Goal: Transaction & Acquisition: Purchase product/service

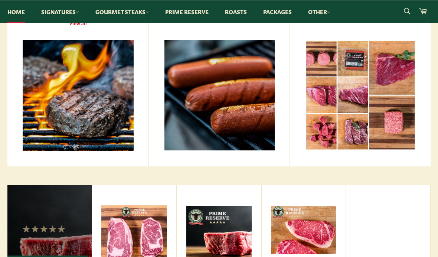
scroll to position [316, 0]
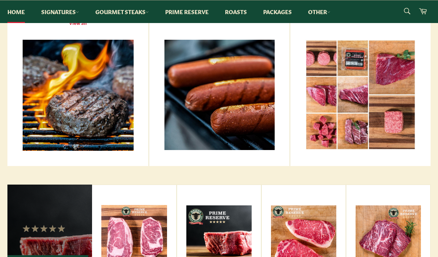
click at [284, 10] on link "Packages" at bounding box center [277, 11] width 43 height 23
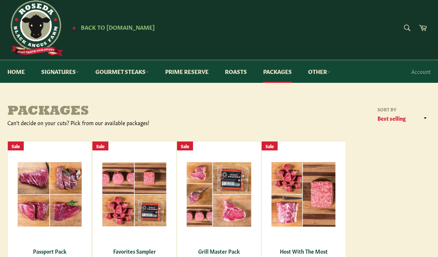
scroll to position [6, 0]
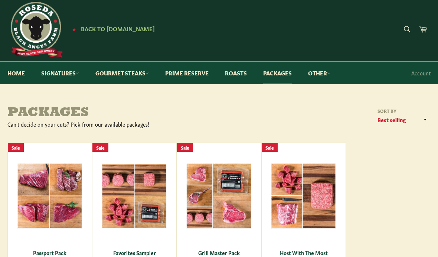
click at [322, 69] on link "Other" at bounding box center [319, 73] width 37 height 23
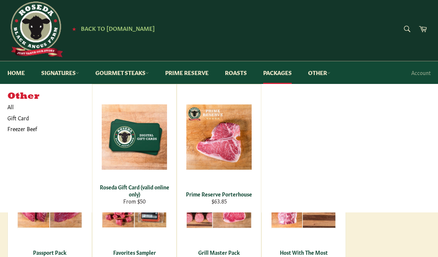
scroll to position [0, 0]
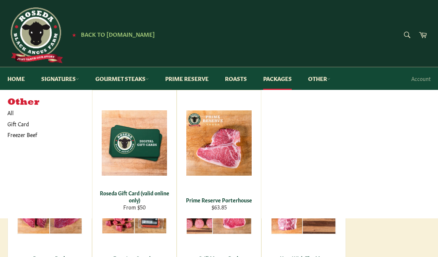
click at [71, 77] on link "Signatures" at bounding box center [60, 78] width 53 height 23
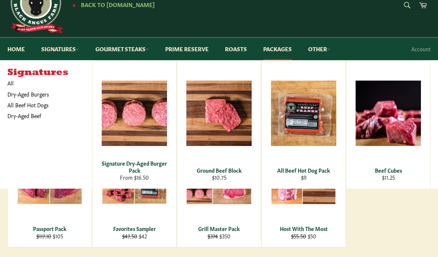
scroll to position [30, 0]
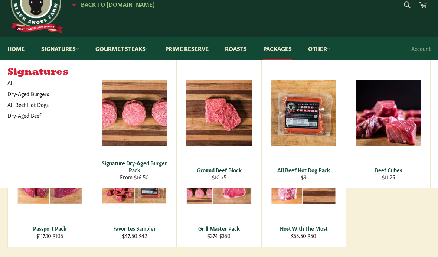
click at [144, 121] on span "View" at bounding box center [134, 124] width 47 height 19
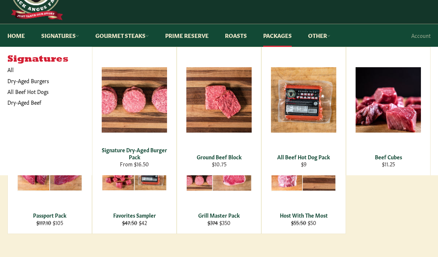
scroll to position [43, 0]
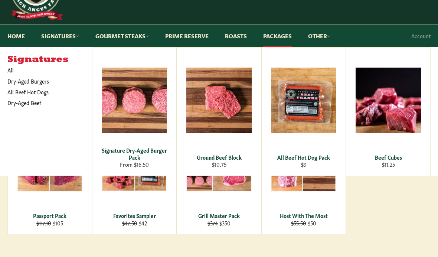
click at [396, 114] on div "View" at bounding box center [388, 111] width 84 height 128
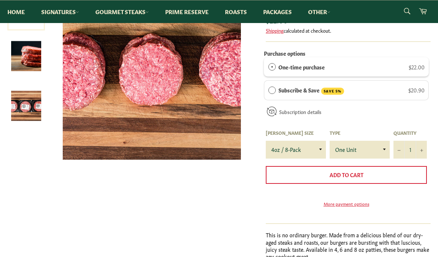
scroll to position [144, 0]
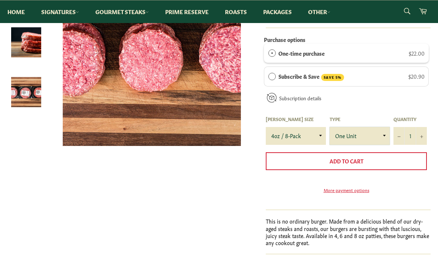
click at [372, 138] on select "One Unit" at bounding box center [359, 136] width 60 height 18
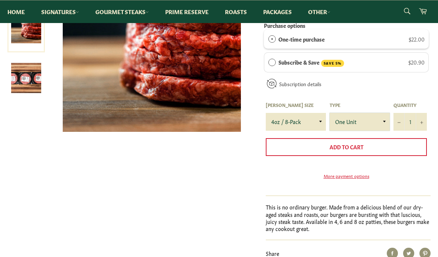
scroll to position [156, 0]
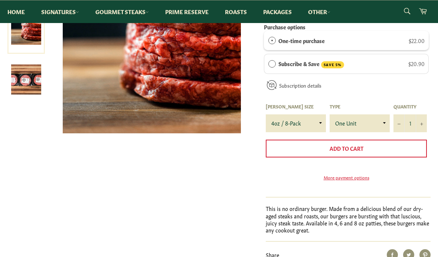
click at [362, 150] on span "Add to Cart" at bounding box center [346, 147] width 34 height 7
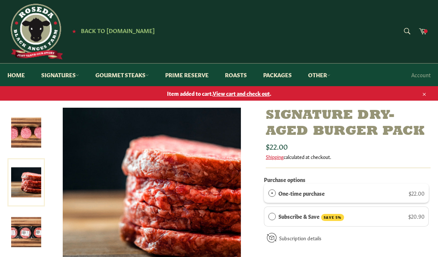
scroll to position [4, 0]
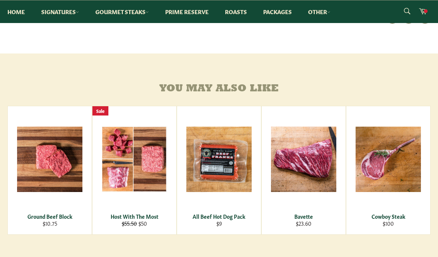
scroll to position [377, 0]
